Goal: Task Accomplishment & Management: Use online tool/utility

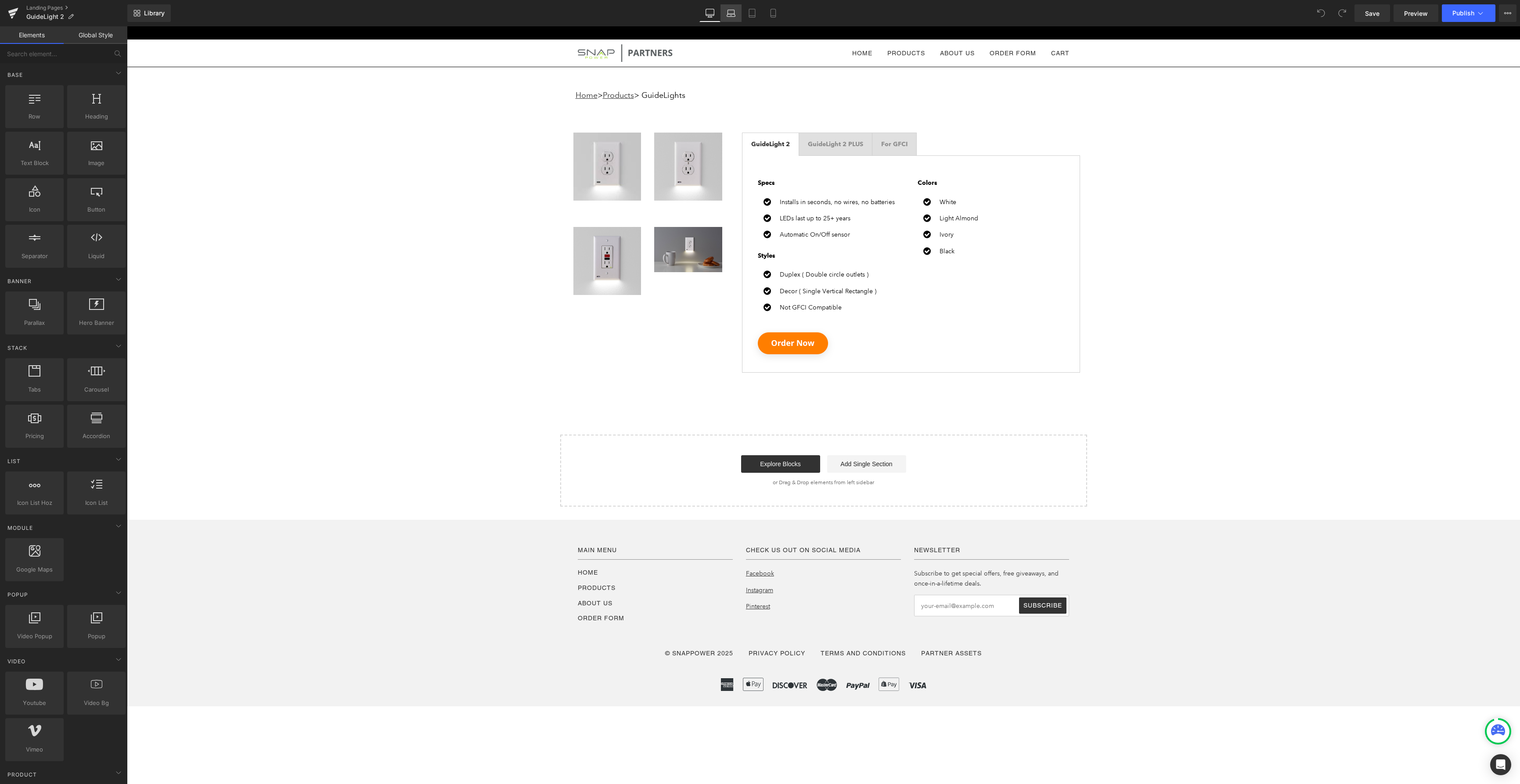
click at [735, 13] on icon at bounding box center [730, 13] width 9 height 9
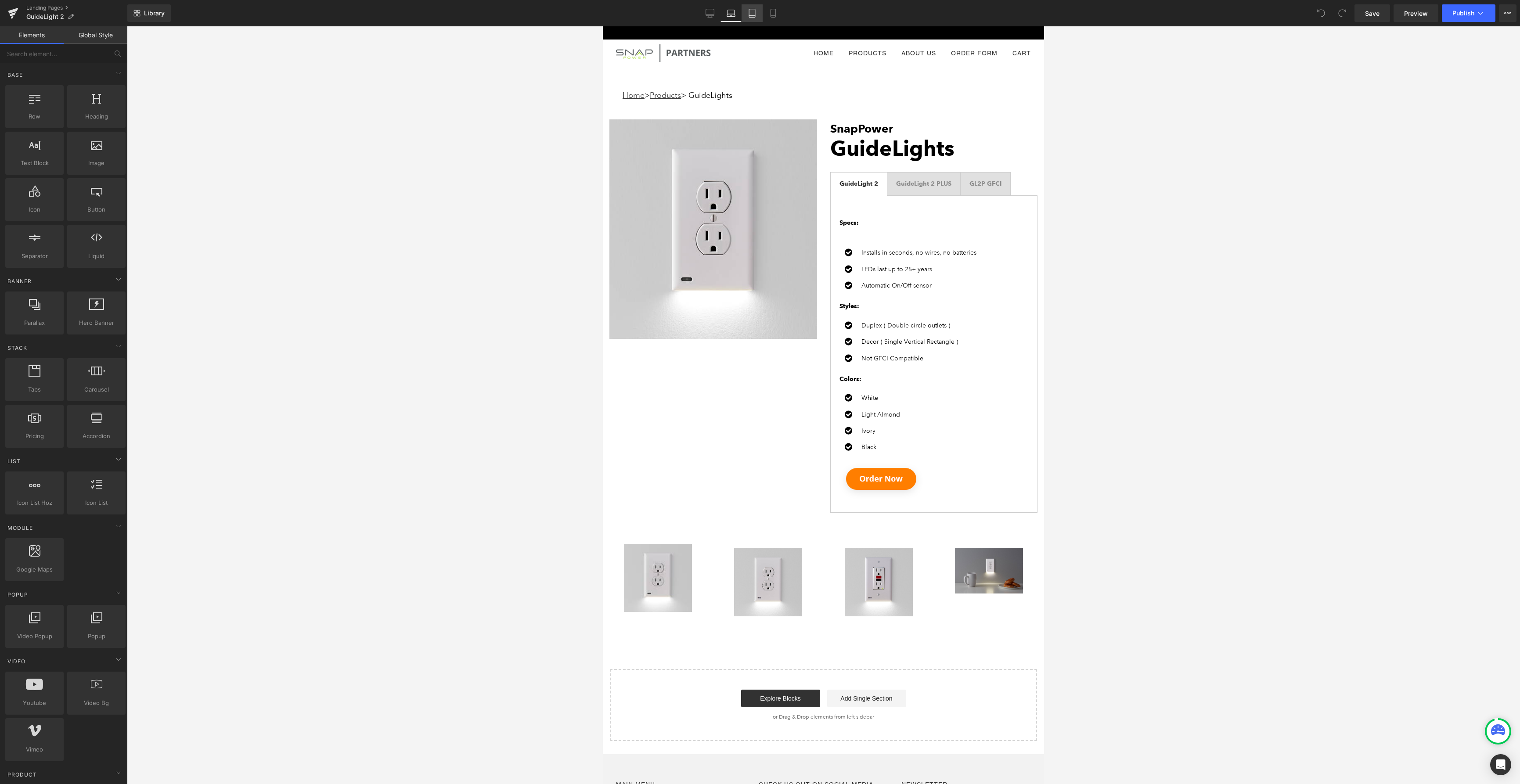
click at [752, 13] on icon at bounding box center [752, 13] width 9 height 9
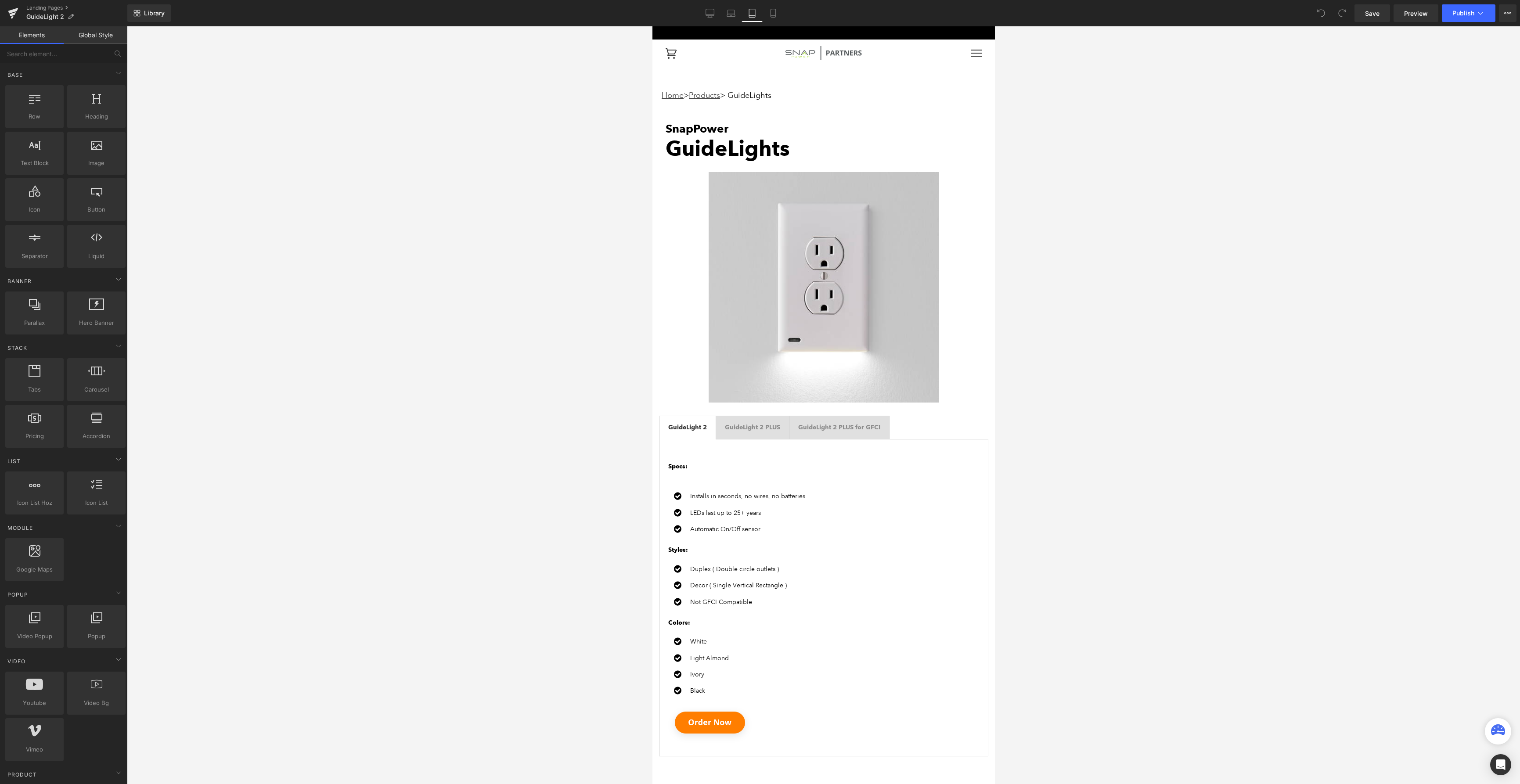
scroll to position [41, 0]
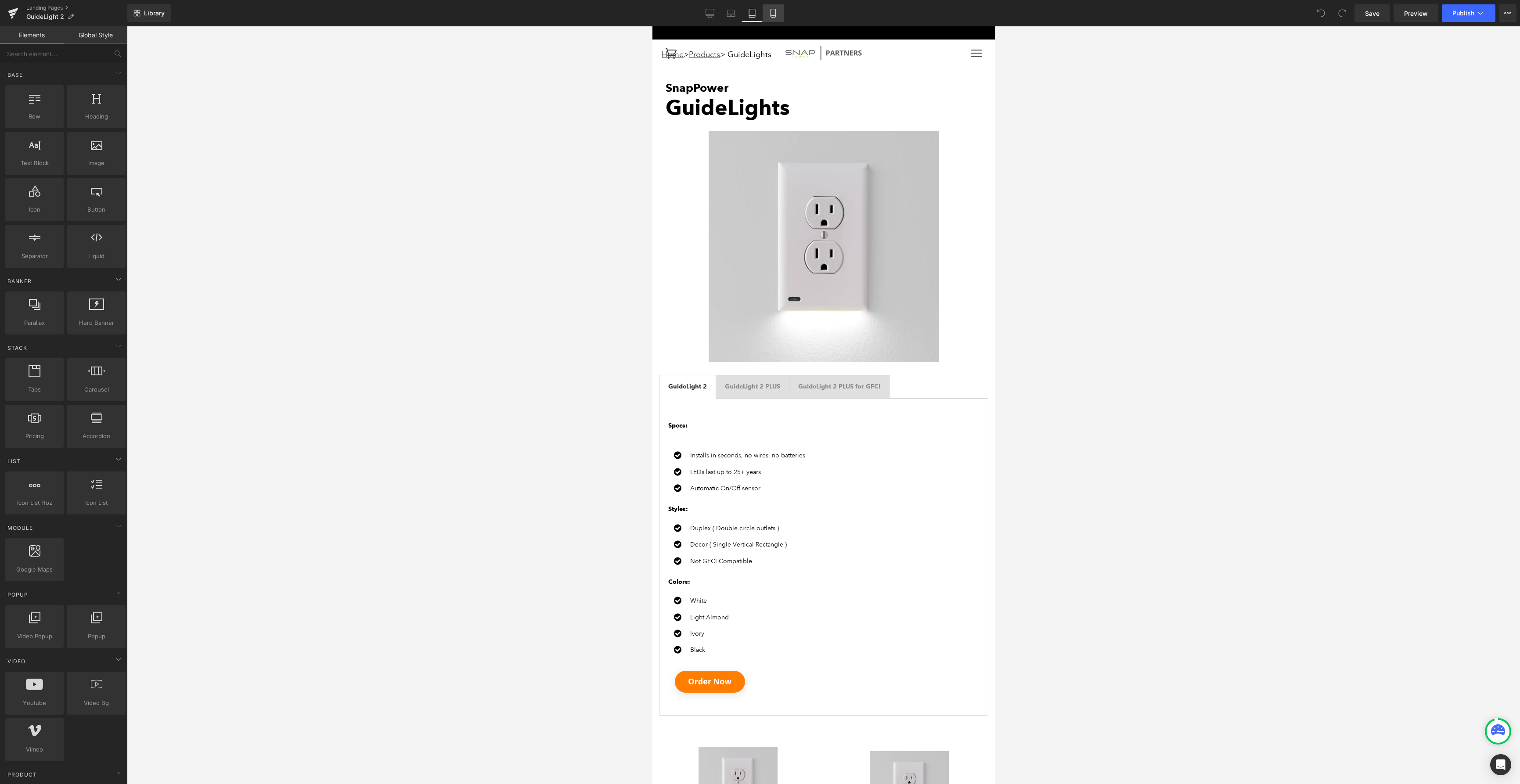
click at [774, 13] on icon at bounding box center [773, 13] width 9 height 9
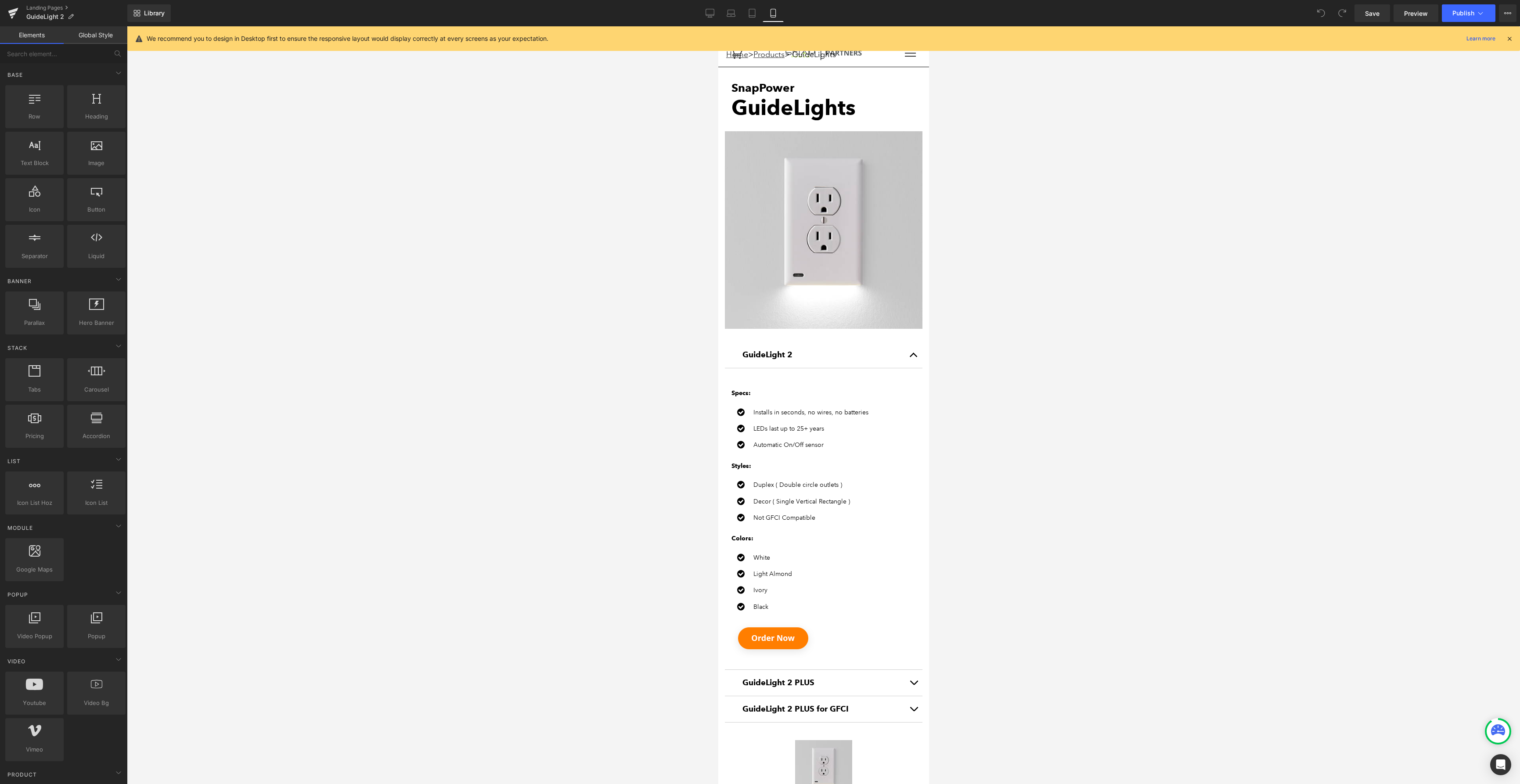
drag, startPoint x: 1511, startPoint y: 37, endPoint x: 1505, endPoint y: 38, distance: 6.1
click at [1511, 37] on icon at bounding box center [1509, 38] width 8 height 8
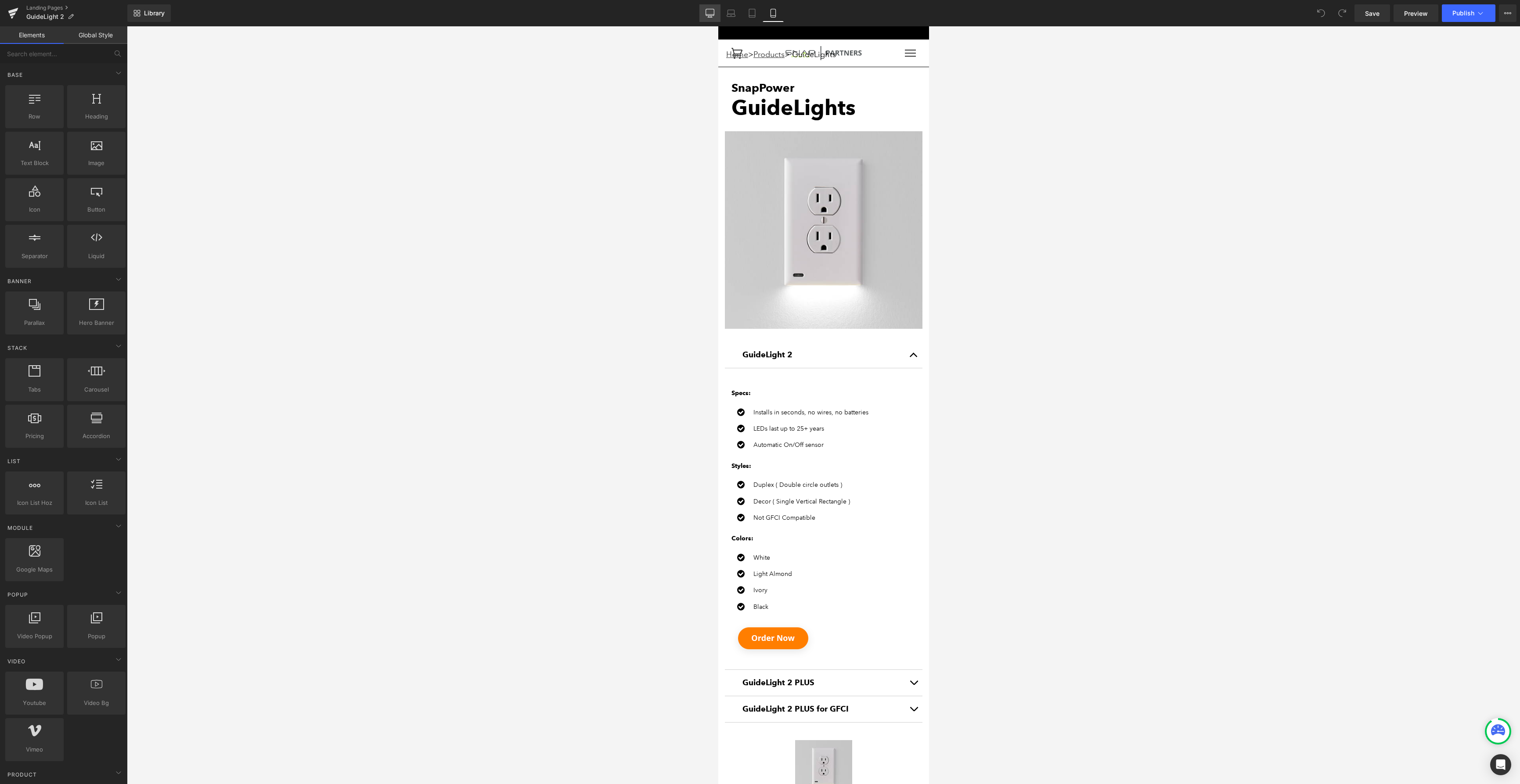
click at [713, 14] on icon at bounding box center [710, 13] width 9 height 9
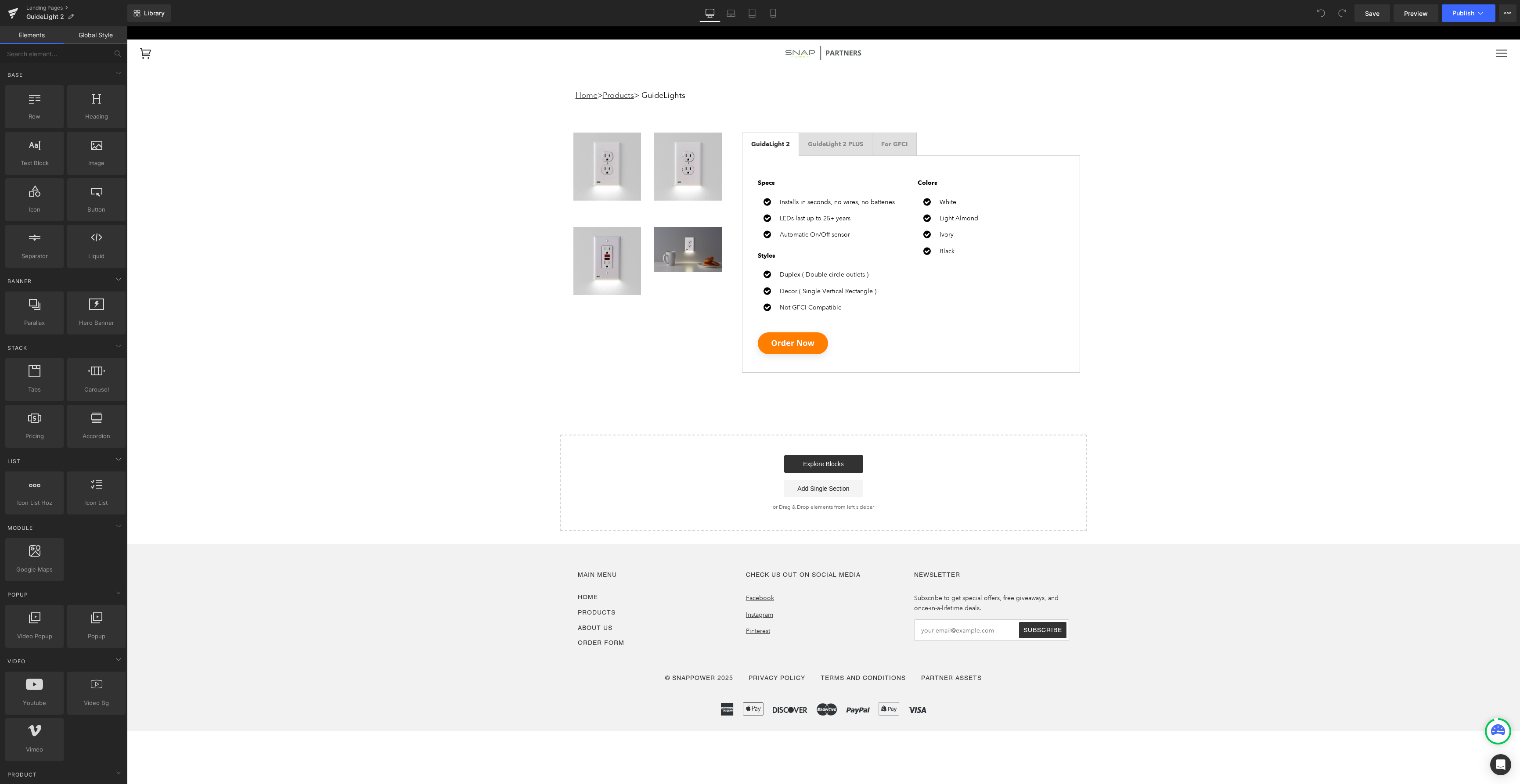
scroll to position [0, 0]
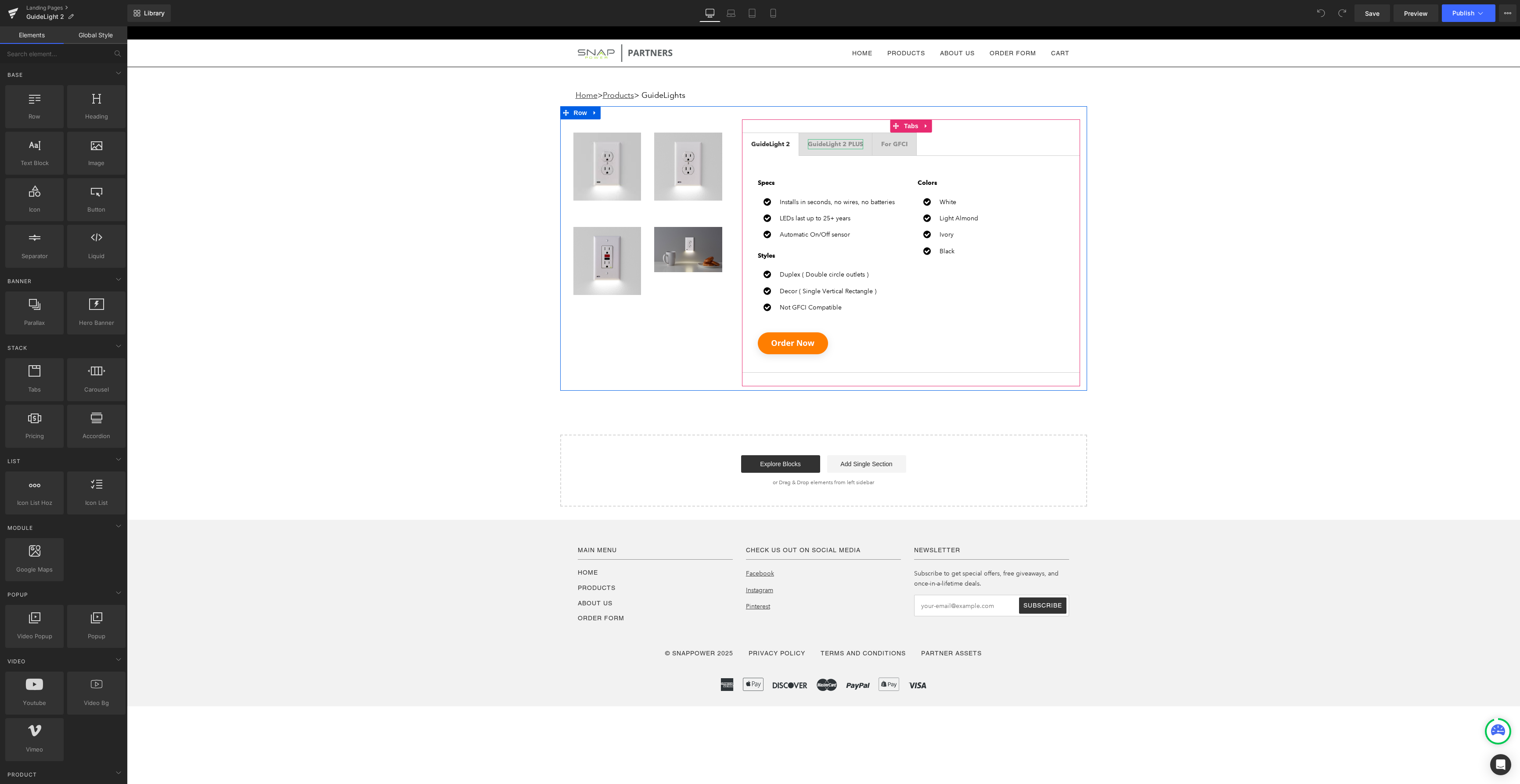
click at [849, 143] on b "GuideLight 2 PLUS" at bounding box center [836, 144] width 55 height 8
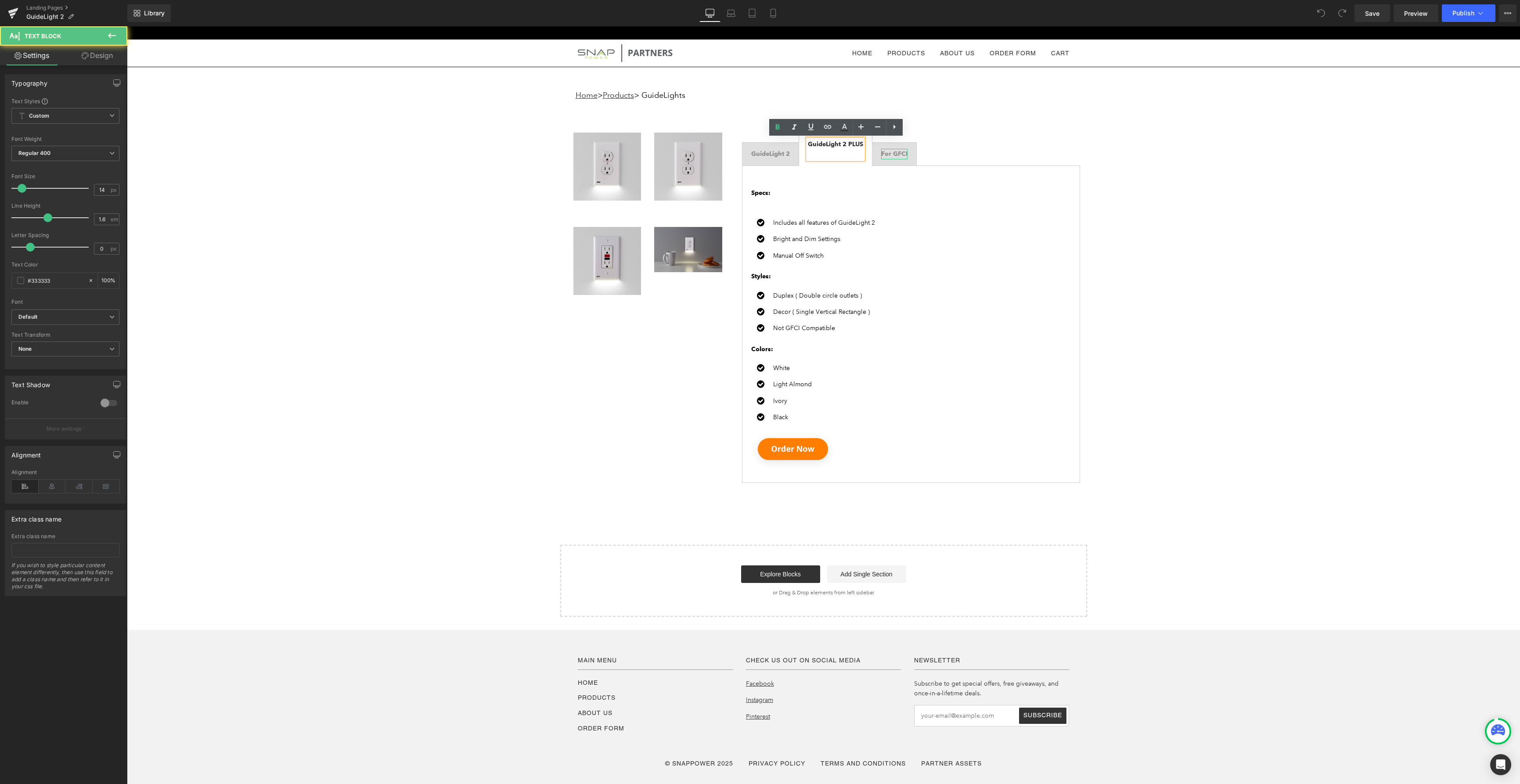
click at [896, 152] on b "For GFCI" at bounding box center [894, 153] width 27 height 8
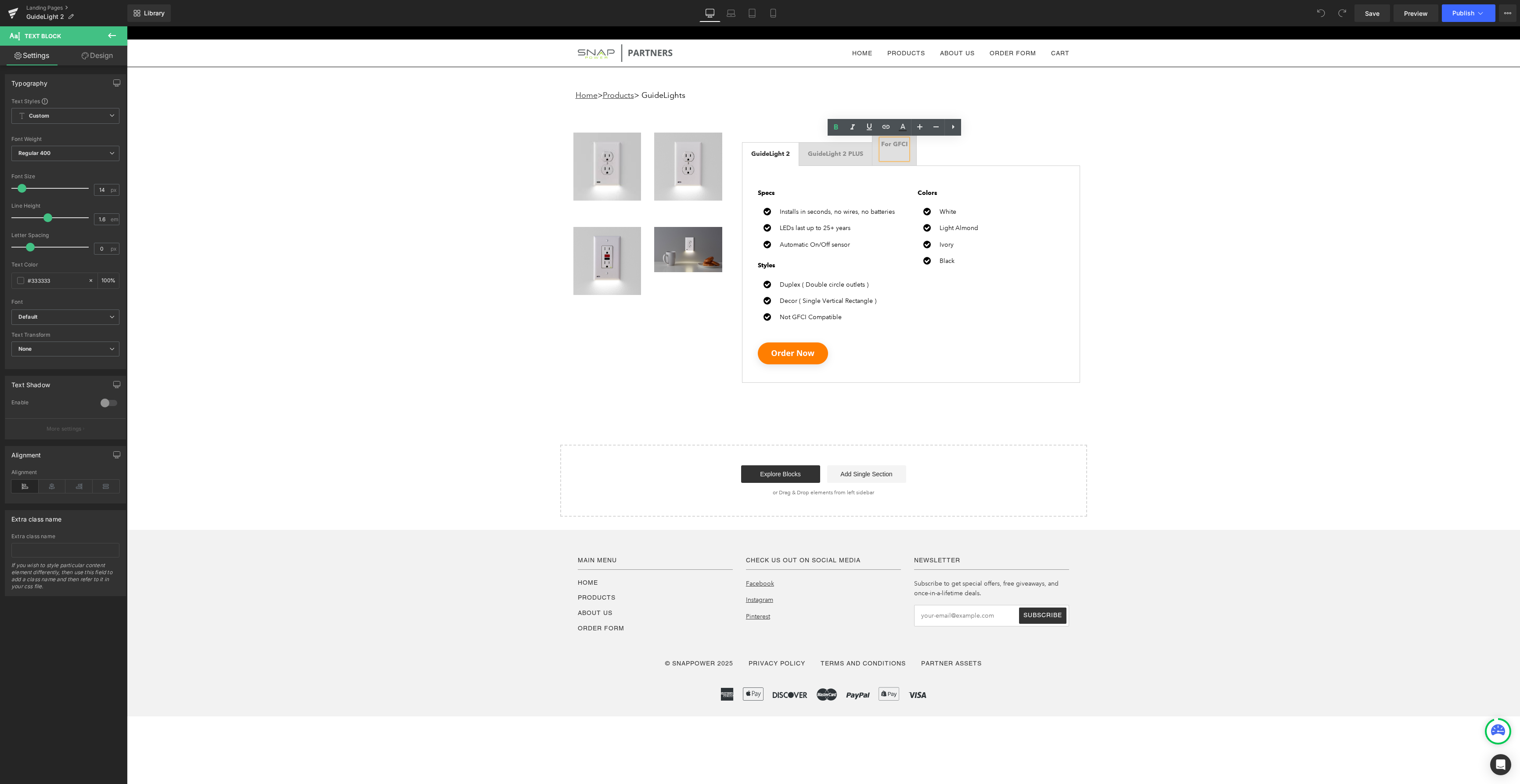
click at [779, 147] on span "GuideLight 2 Text Block" at bounding box center [770, 154] width 56 height 22
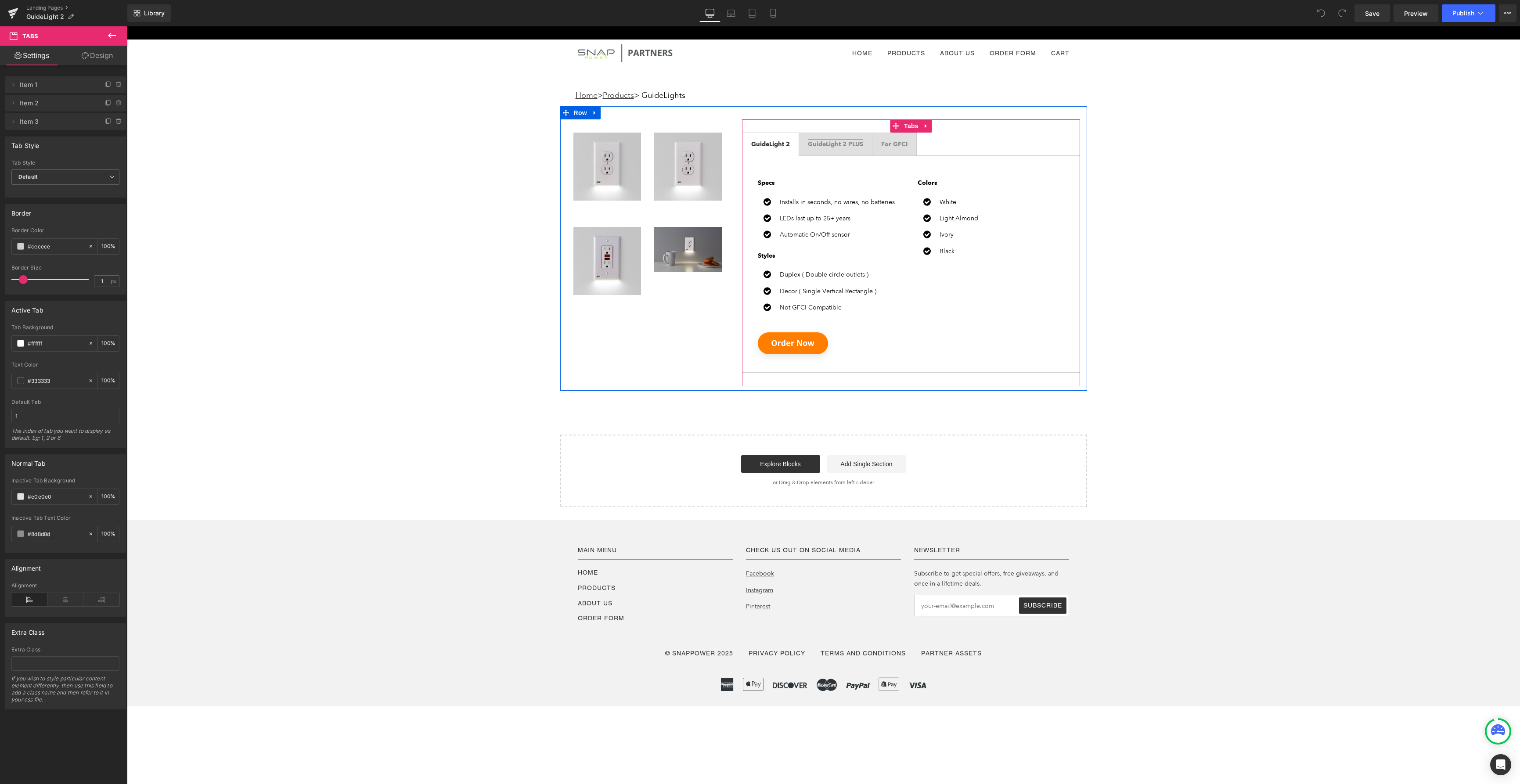
click at [819, 143] on b "GuideLight 2 PLUS" at bounding box center [836, 144] width 55 height 8
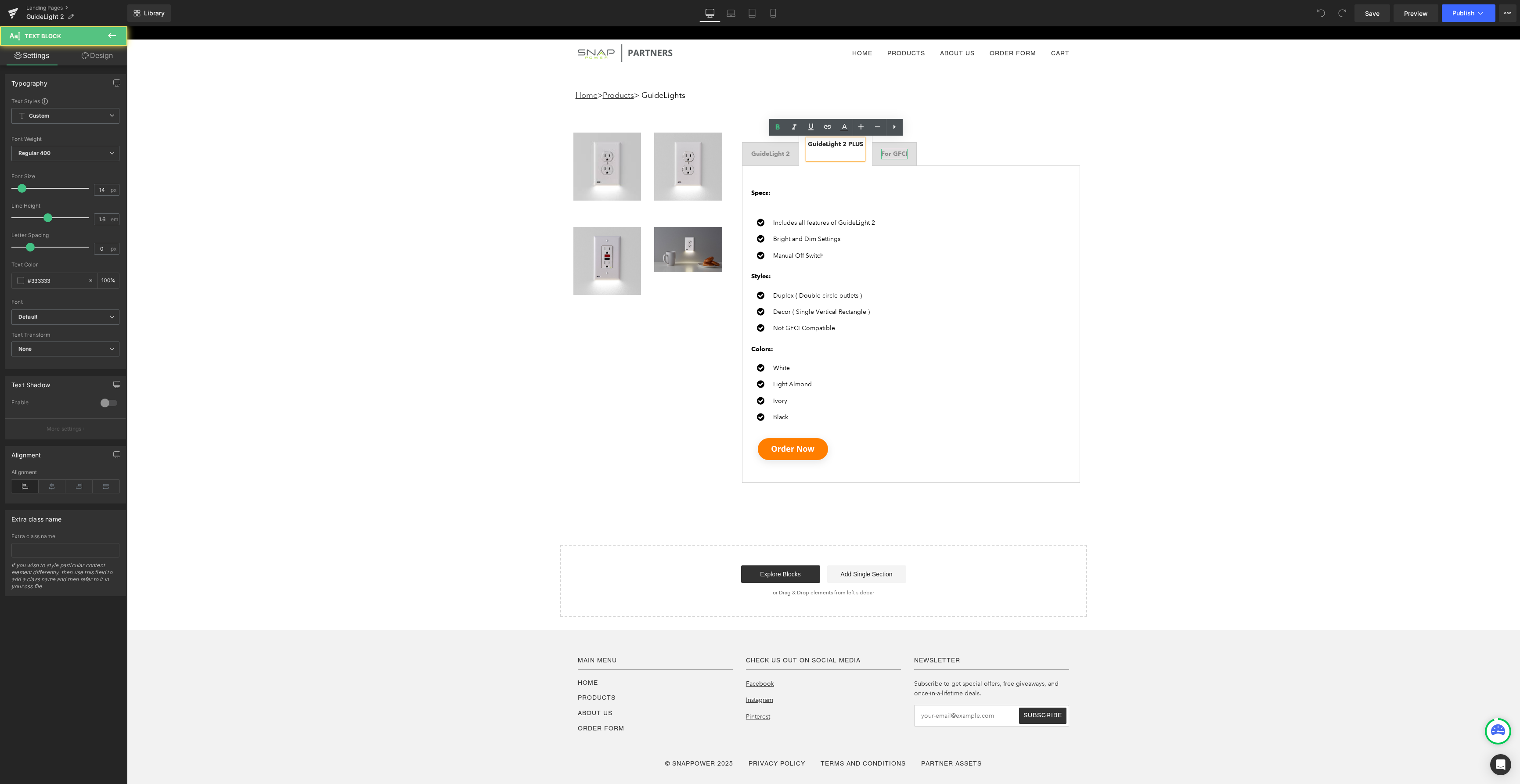
click at [887, 153] on b "For GFCI" at bounding box center [894, 153] width 27 height 8
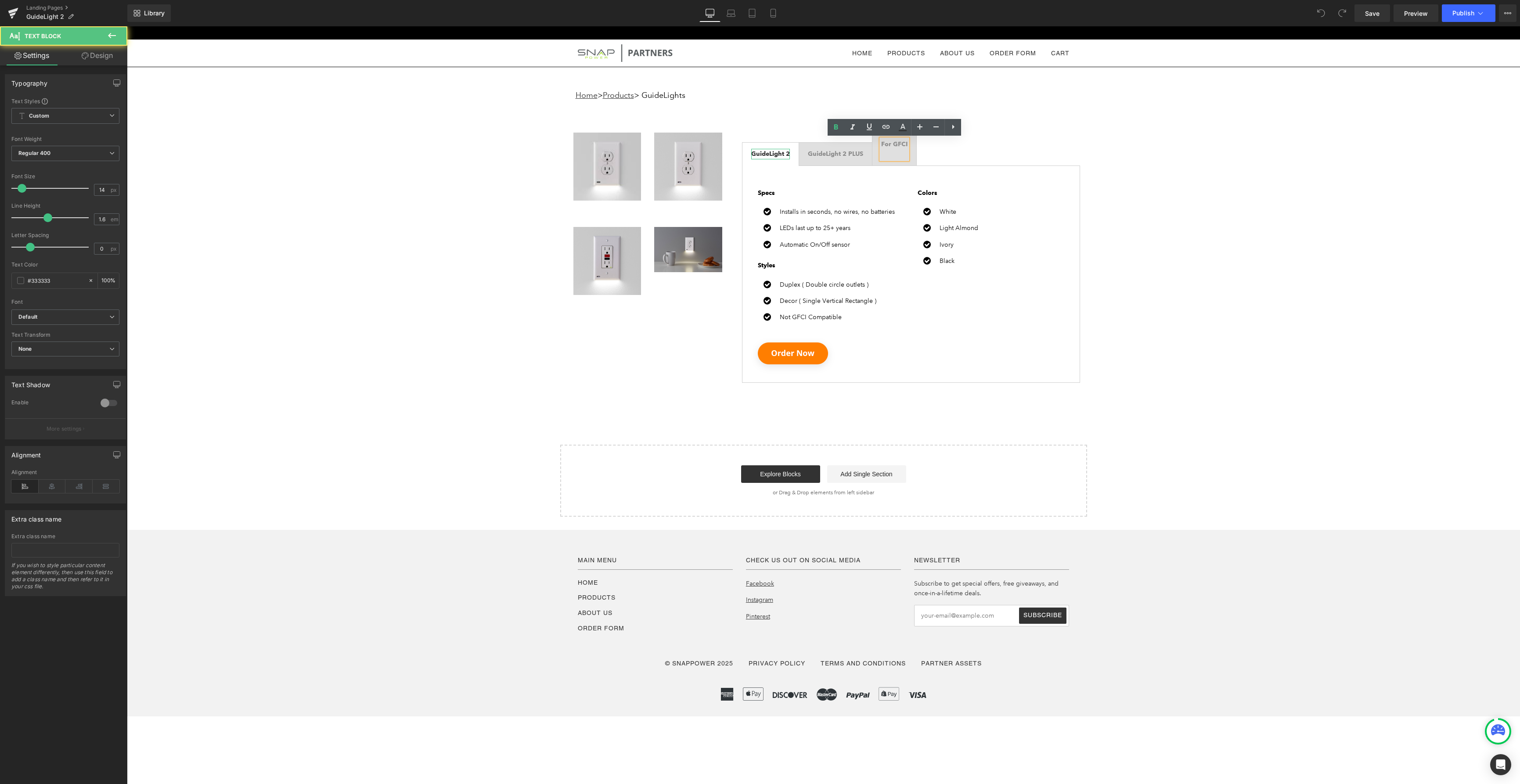
click at [775, 156] on b "GuideLight 2" at bounding box center [770, 153] width 38 height 8
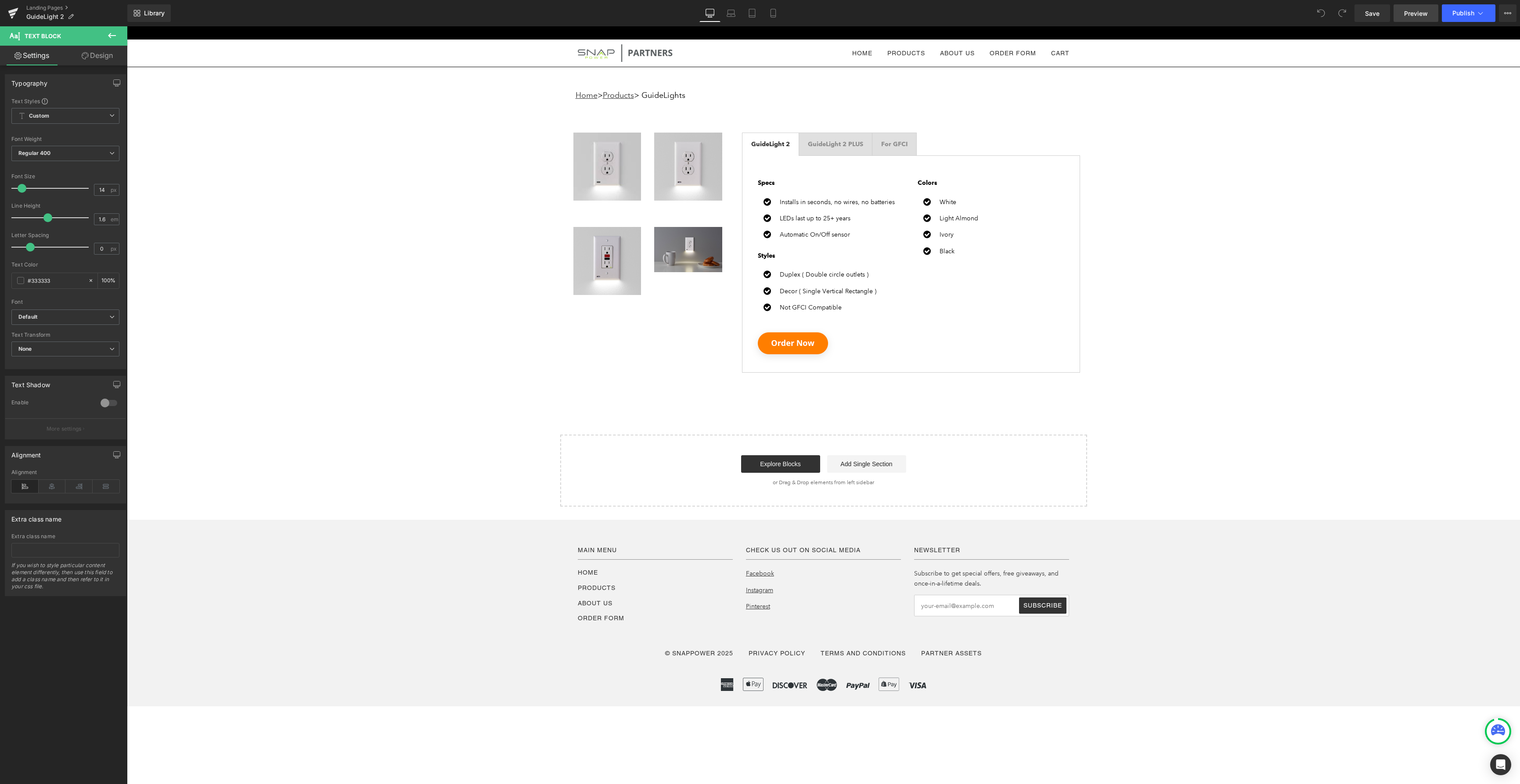
click at [1413, 18] on link "Preview" at bounding box center [1416, 13] width 45 height 18
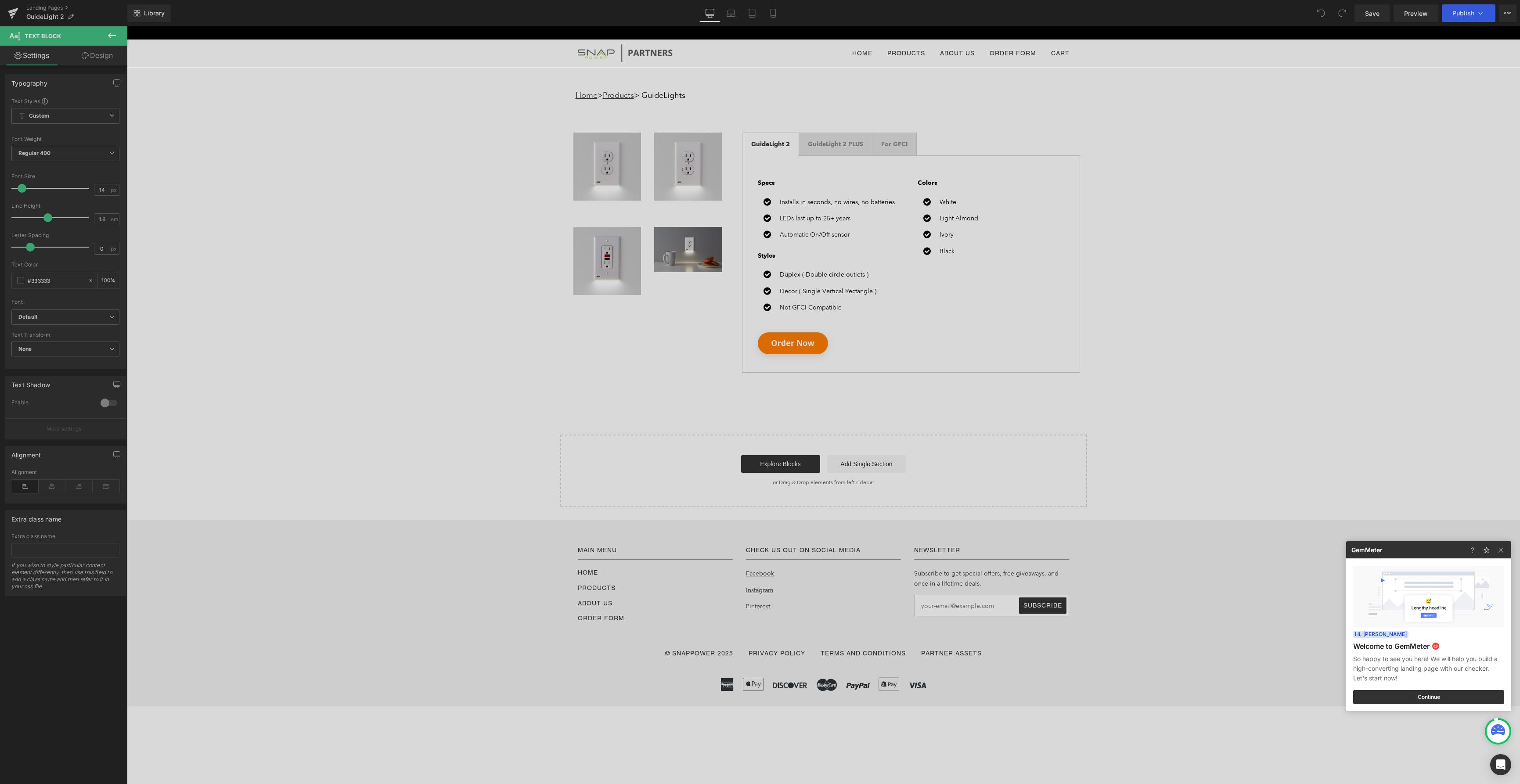
click at [15, 13] on div at bounding box center [760, 392] width 1520 height 784
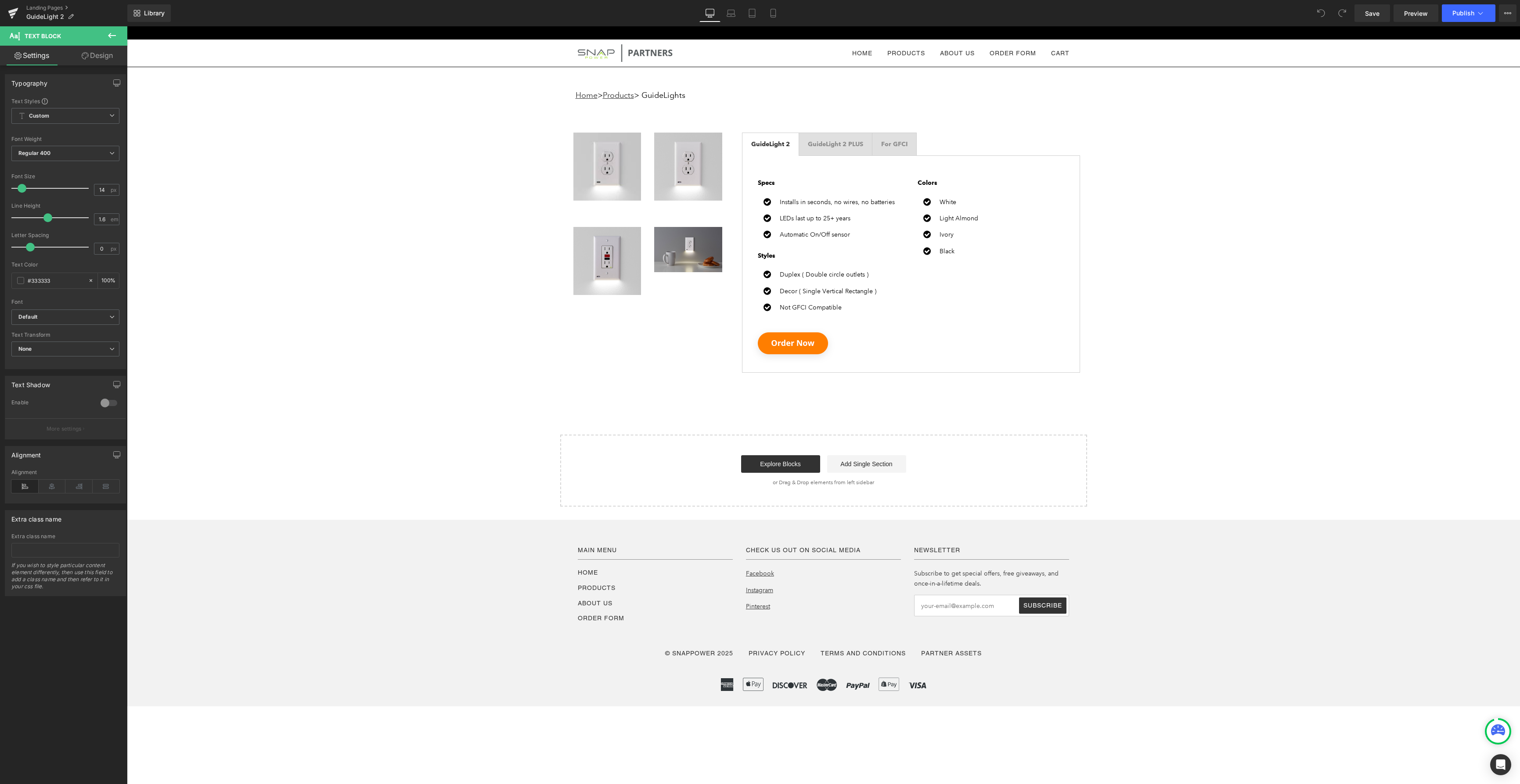
click at [15, 13] on icon at bounding box center [12, 14] width 6 height 4
